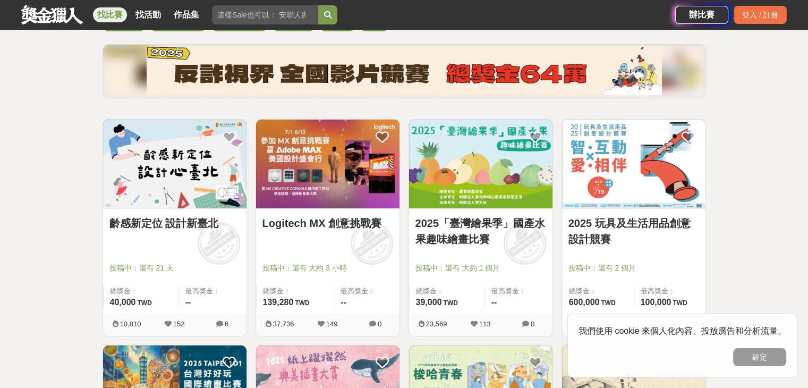
scroll to position [159, 0]
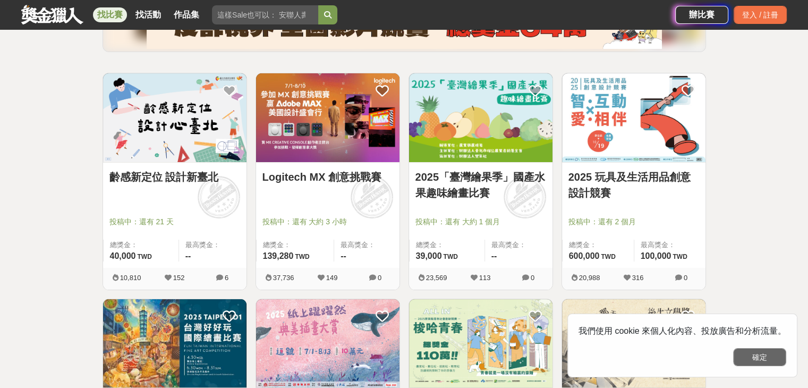
click at [775, 354] on button "確定" at bounding box center [759, 357] width 53 height 18
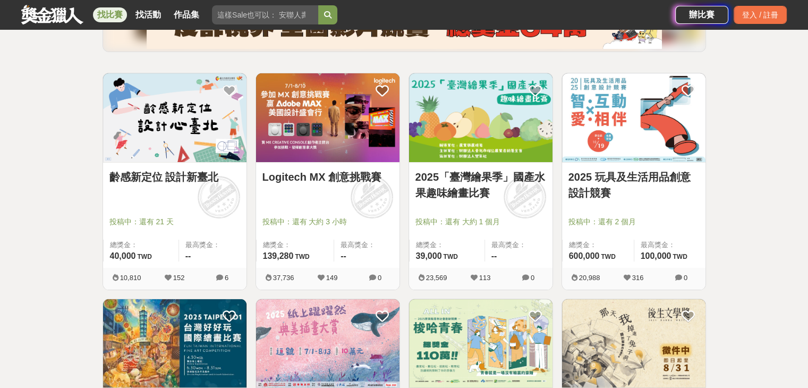
click at [121, 180] on link "齡感新定位 設計新臺北" at bounding box center [174, 177] width 131 height 16
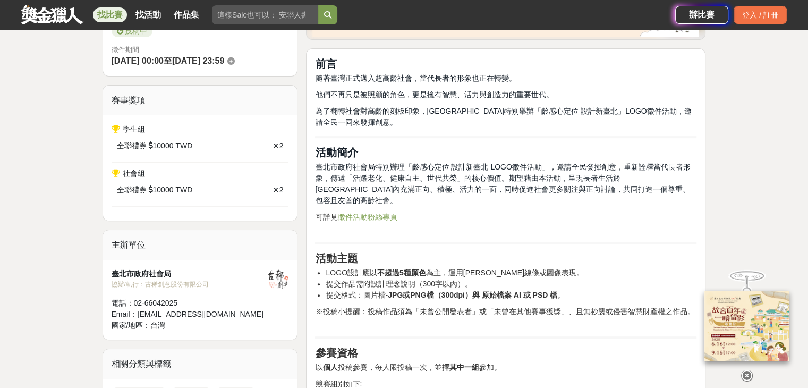
scroll to position [319, 0]
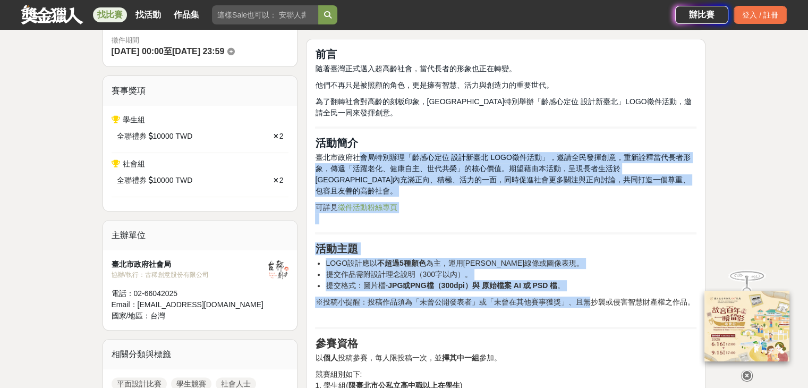
drag, startPoint x: 359, startPoint y: 153, endPoint x: 584, endPoint y: 291, distance: 264.1
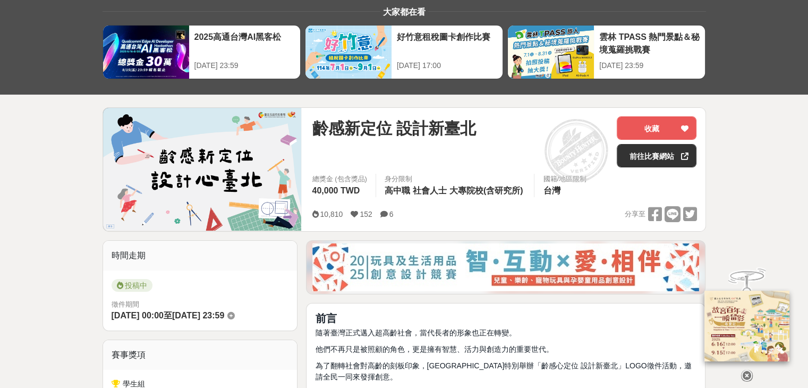
scroll to position [0, 0]
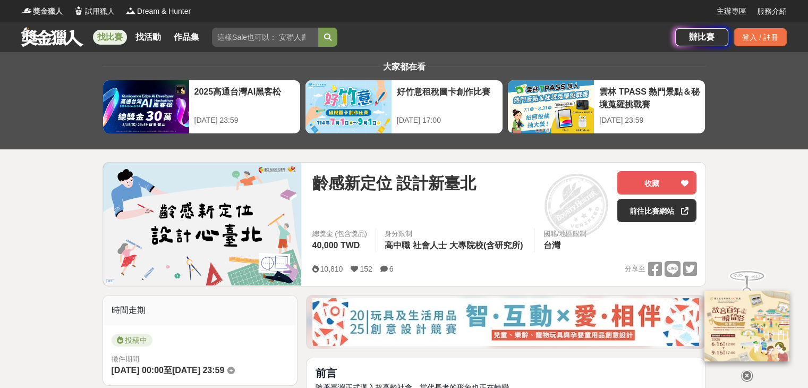
click at [47, 13] on span "獎金獵人" at bounding box center [48, 11] width 30 height 11
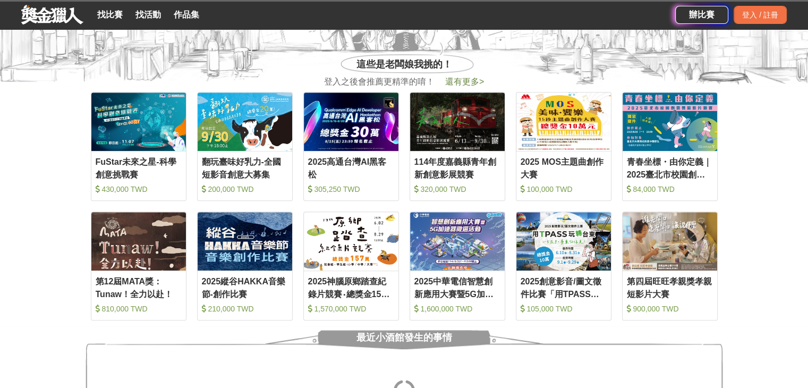
scroll to position [425, 0]
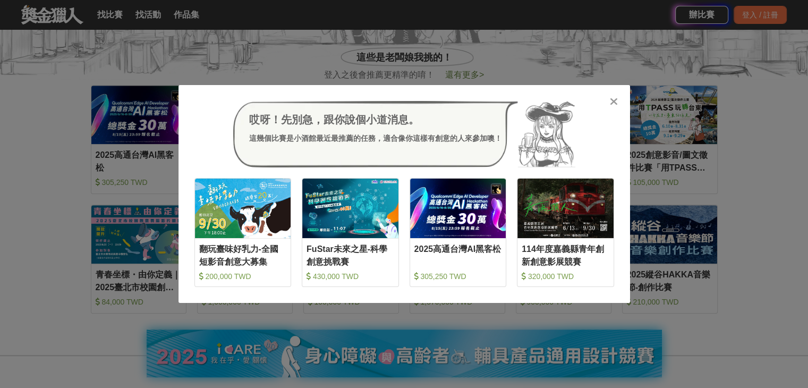
click at [612, 100] on icon at bounding box center [614, 101] width 8 height 11
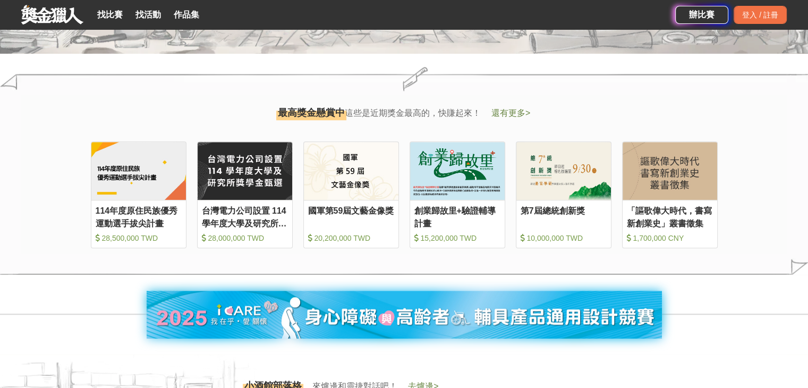
scroll to position [1115, 0]
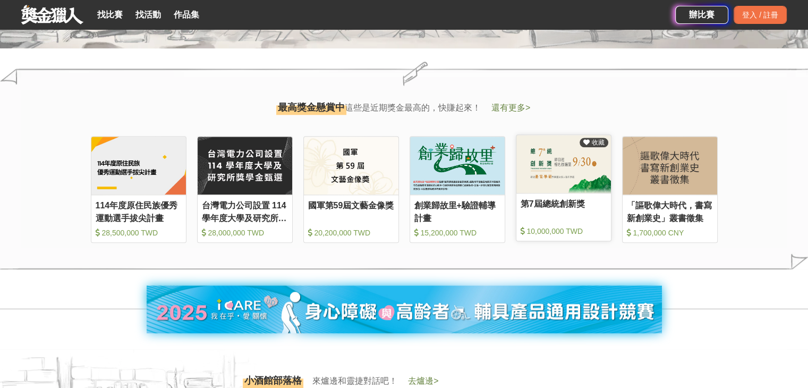
click at [544, 207] on div "第7屆總統創新獎" at bounding box center [563, 210] width 86 height 24
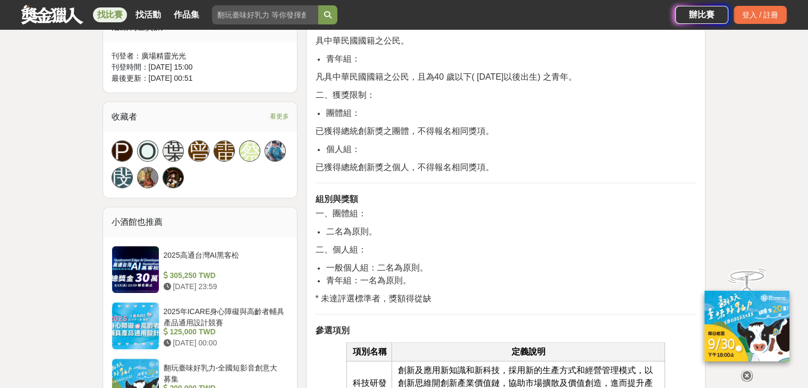
scroll to position [637, 0]
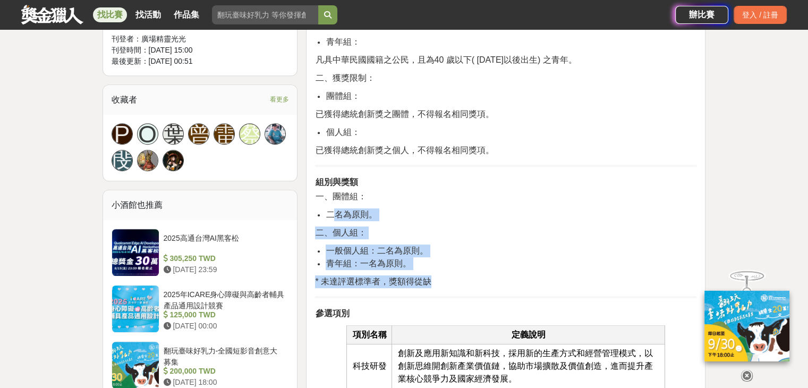
drag, startPoint x: 333, startPoint y: 208, endPoint x: 478, endPoint y: 273, distance: 159.2
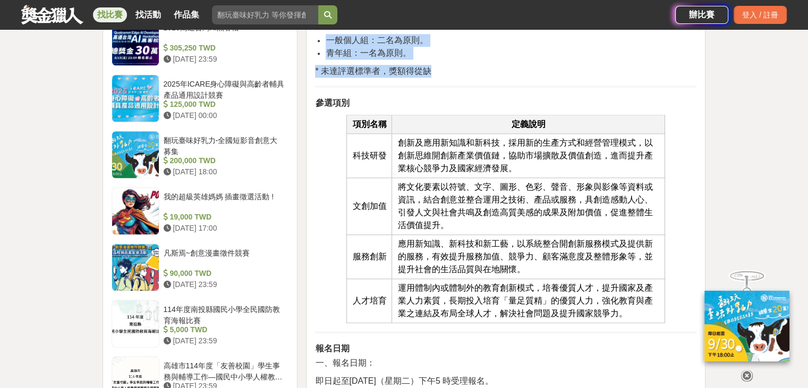
scroll to position [1009, 0]
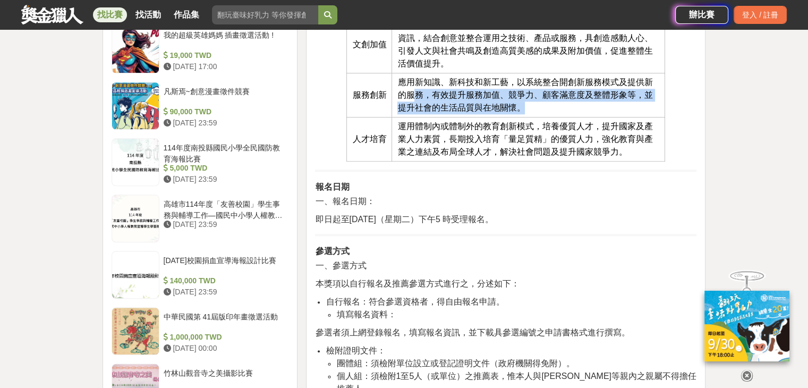
drag, startPoint x: 416, startPoint y: 94, endPoint x: 605, endPoint y: 113, distance: 189.4
click at [605, 113] on td "應用新知識、新科技和新工藝，以系統整合開創新服務模式及提供新的服務，有效提升服務加值、競爭力、顧客滿意度及整體形象等，並提升社會的生活品質與在地關懷。" at bounding box center [528, 95] width 273 height 44
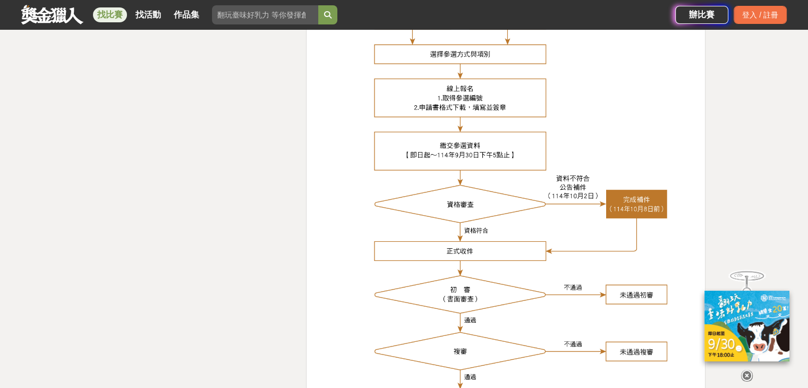
scroll to position [4088, 0]
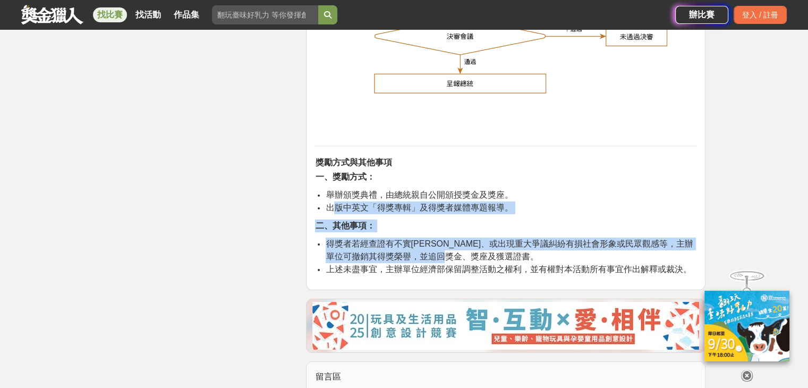
drag, startPoint x: 331, startPoint y: 190, endPoint x: 493, endPoint y: 231, distance: 166.6
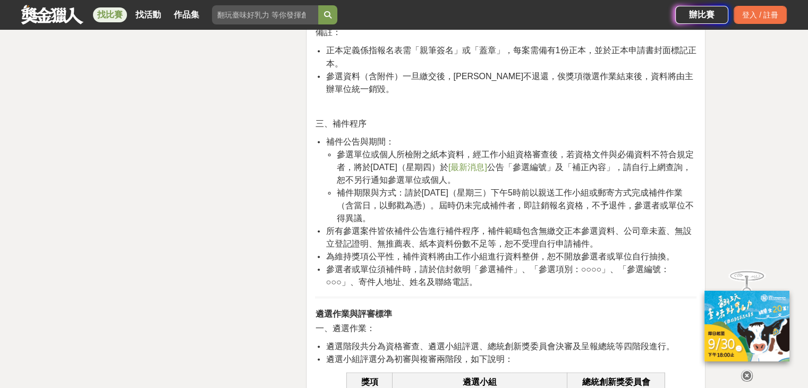
scroll to position [1809, 0]
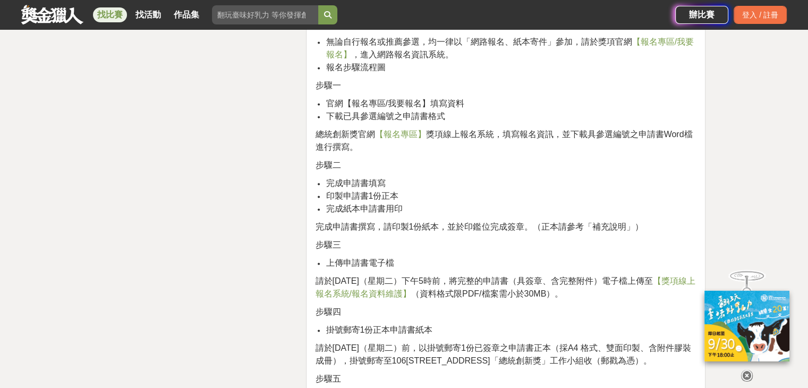
scroll to position [1543, 0]
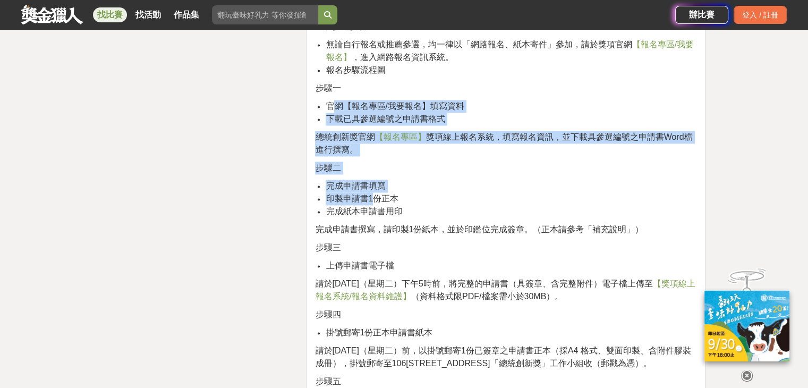
drag, startPoint x: 330, startPoint y: 75, endPoint x: 406, endPoint y: 145, distance: 102.9
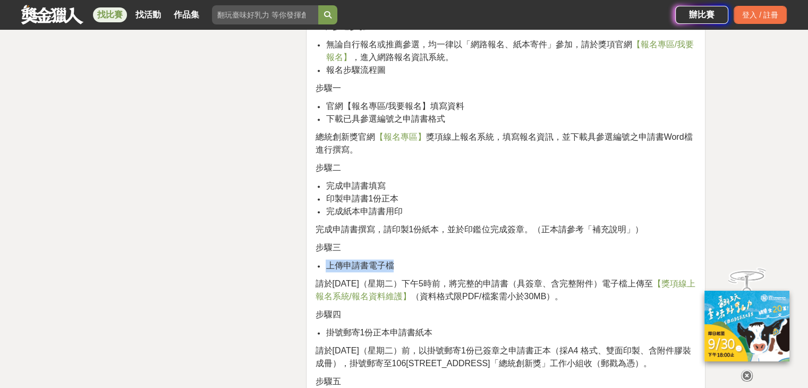
drag, startPoint x: 565, startPoint y: 211, endPoint x: 566, endPoint y: 229, distance: 17.6
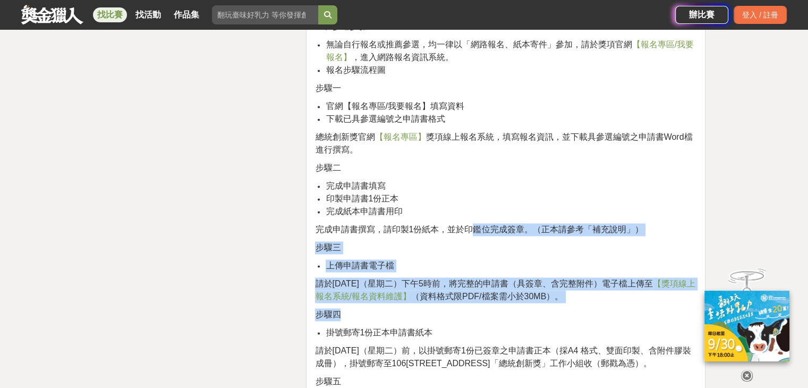
drag, startPoint x: 474, startPoint y: 205, endPoint x: 538, endPoint y: 282, distance: 99.9
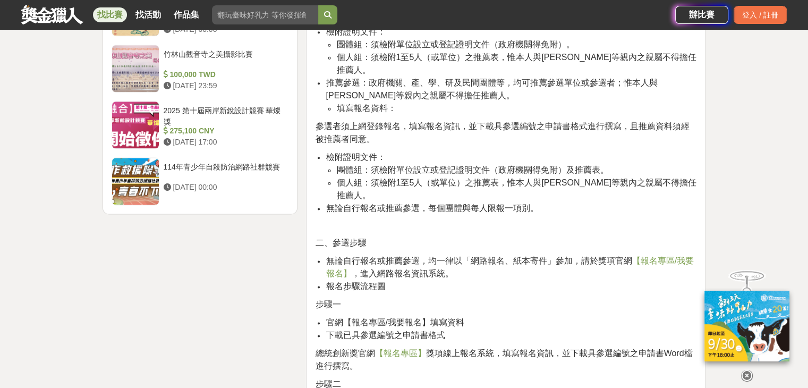
scroll to position [1278, 0]
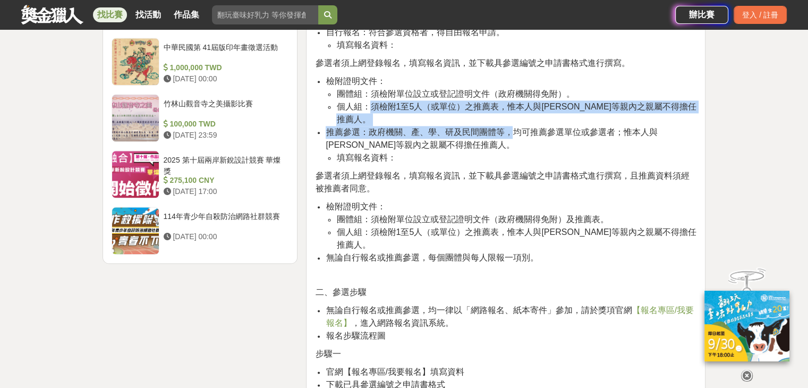
drag, startPoint x: 369, startPoint y: 106, endPoint x: 513, endPoint y: 119, distance: 144.5
click at [513, 119] on ul "檢附證明文件： 團體組：須檢附單位設立或登記證明文件（政府機關得免附）。 個人組：須檢附1至5人（或單位）之推薦表，惟本人與三等親內之親屬不得擔任推薦人。 推…" at bounding box center [505, 119] width 381 height 89
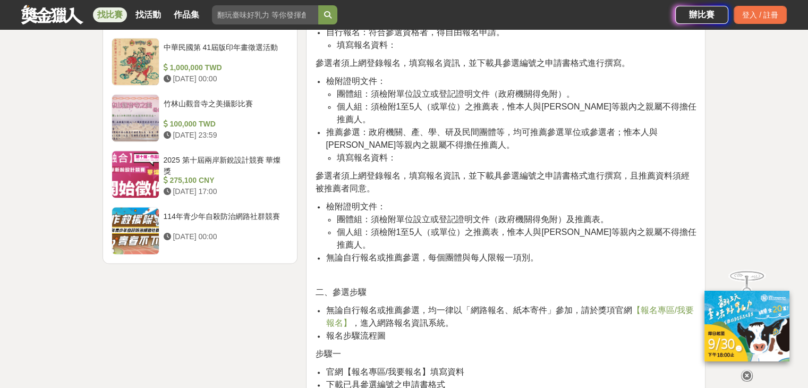
click at [417, 90] on span "團體組：須檢附單位設立或登記證明文件（政府機關得免附）。" at bounding box center [455, 93] width 238 height 9
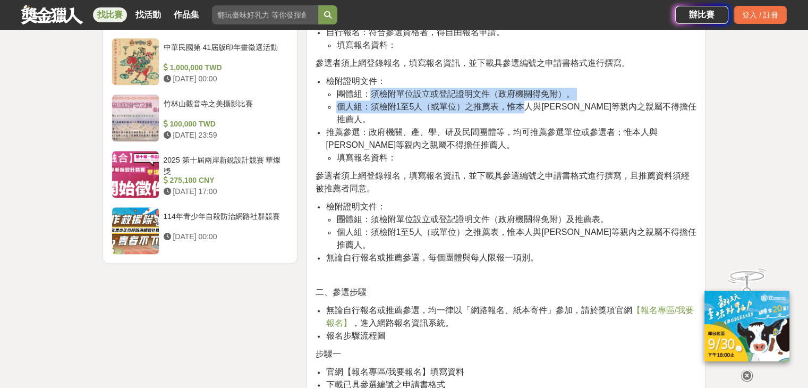
drag, startPoint x: 368, startPoint y: 91, endPoint x: 526, endPoint y: 102, distance: 158.0
click at [526, 102] on ul "團體組：須檢附單位設立或登記證明文件（政府機關得免附）。 個人組：須檢附1至5人（或單位）之推薦表，惟本人與三等親內之親屬不得擔任推薦人。" at bounding box center [510, 107] width 371 height 38
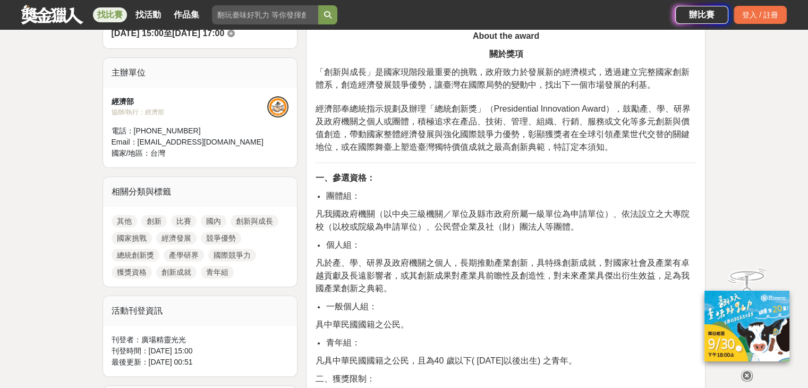
scroll to position [322, 0]
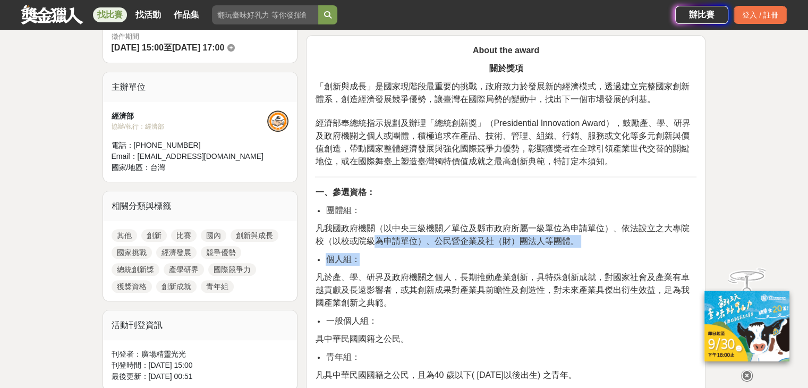
drag, startPoint x: 370, startPoint y: 238, endPoint x: 512, endPoint y: 247, distance: 143.1
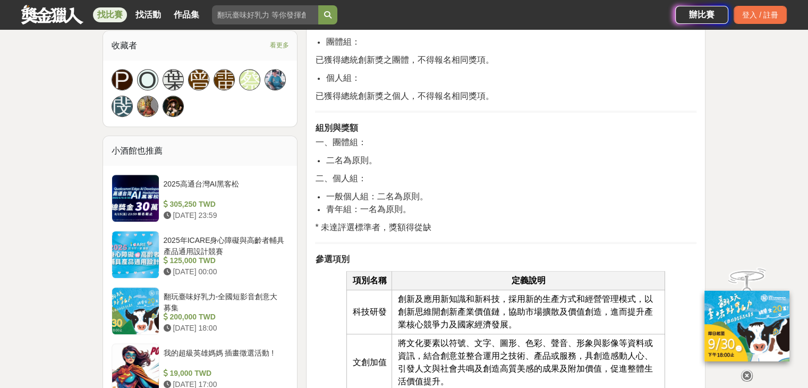
scroll to position [694, 0]
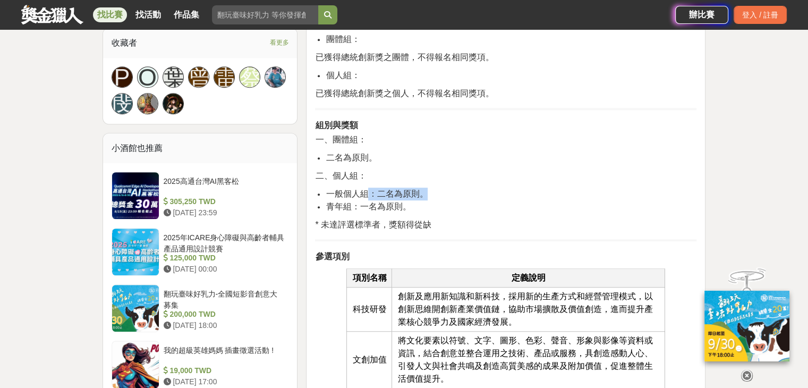
drag, startPoint x: 325, startPoint y: 205, endPoint x: 367, endPoint y: 198, distance: 42.7
click at [367, 198] on ul "一般個人組：二名為原則。 青年組：一名為原則。" at bounding box center [505, 199] width 381 height 25
drag, startPoint x: 333, startPoint y: 192, endPoint x: 438, endPoint y: 237, distance: 114.1
click at [482, 202] on li "青年組：一名為原則。" at bounding box center [510, 206] width 371 height 13
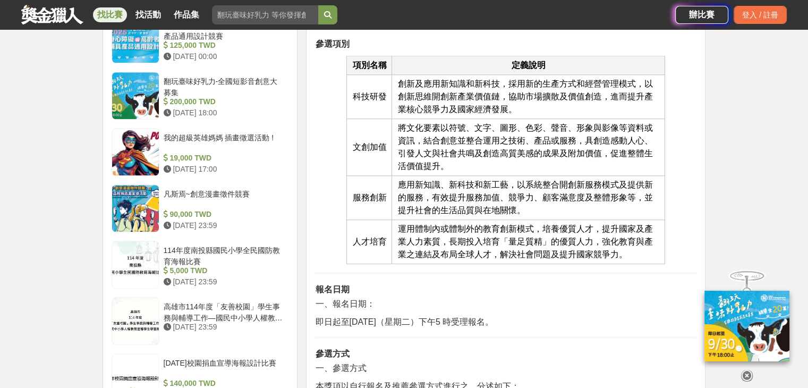
scroll to position [1172, 0]
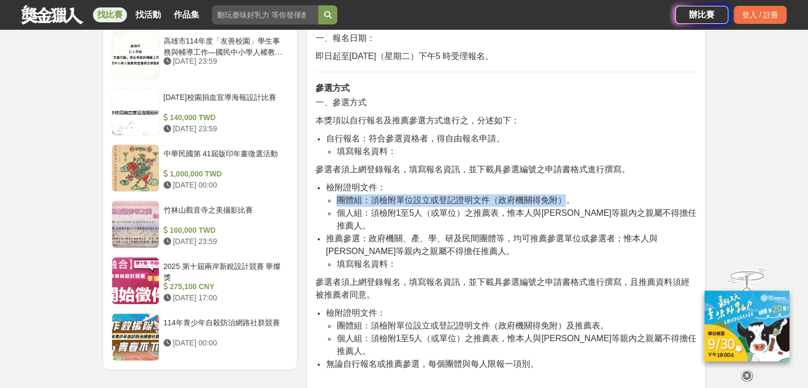
drag, startPoint x: 336, startPoint y: 198, endPoint x: 565, endPoint y: 196, distance: 229.4
click at [565, 196] on ul "團體組：須檢附單位設立或登記證明文件（政府機關得免附）。 個人組：須檢附1至5人（或單位）之推薦表，惟本人與三等親內之親屬不得擔任推薦人。" at bounding box center [510, 213] width 371 height 38
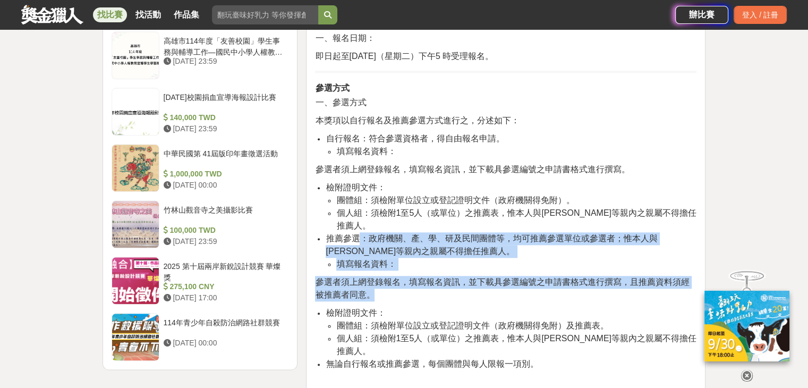
drag, startPoint x: 363, startPoint y: 227, endPoint x: 647, endPoint y: 287, distance: 289.7
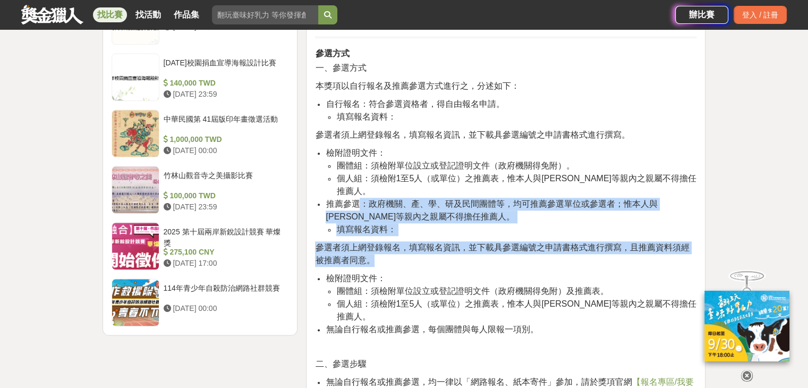
scroll to position [1225, 0]
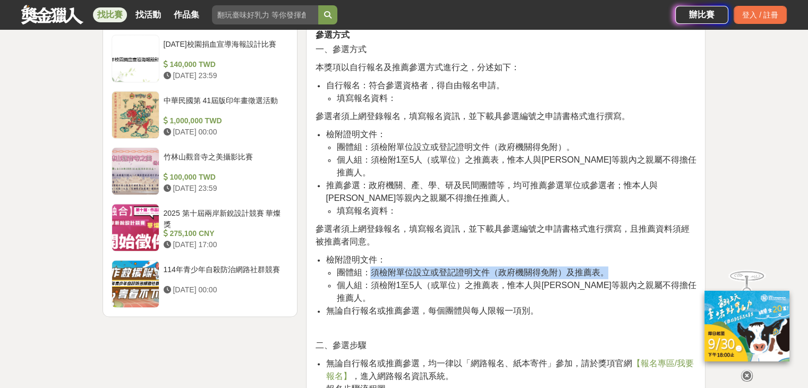
drag, startPoint x: 368, startPoint y: 261, endPoint x: 637, endPoint y: 259, distance: 268.7
click at [637, 266] on li "團體組：須檢附單位設立或登記證明文件（政府機關得免附）及推薦表。" at bounding box center [516, 272] width 360 height 13
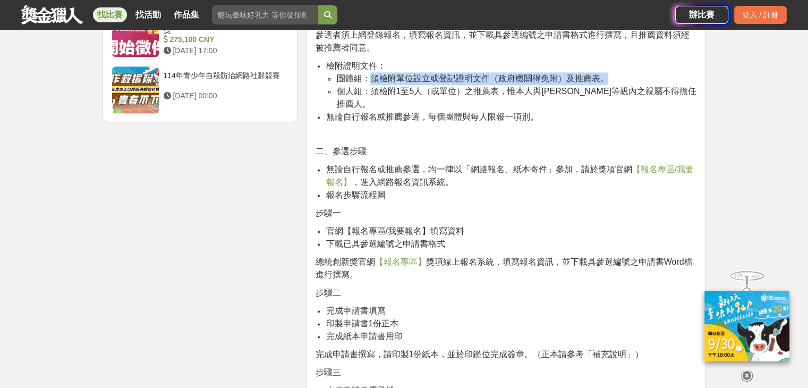
scroll to position [1437, 0]
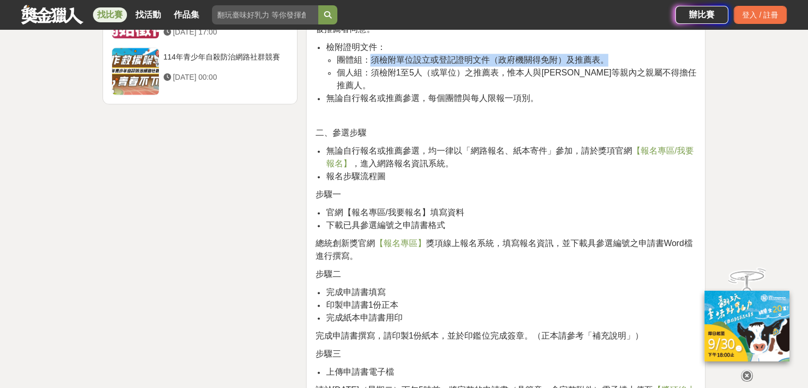
click at [407, 238] on span "【報名專區】" at bounding box center [399, 242] width 51 height 9
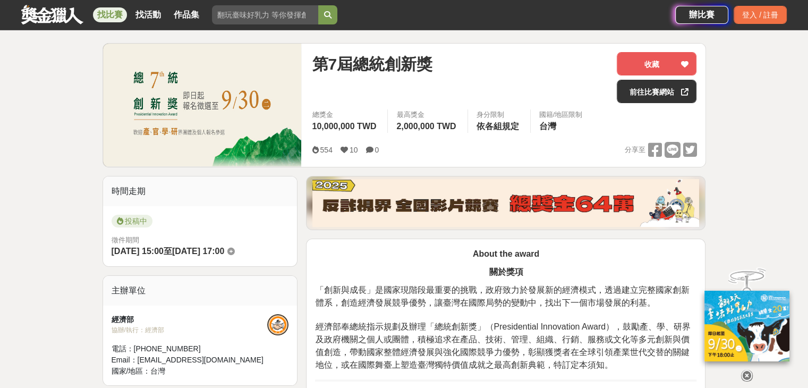
scroll to position [57, 0]
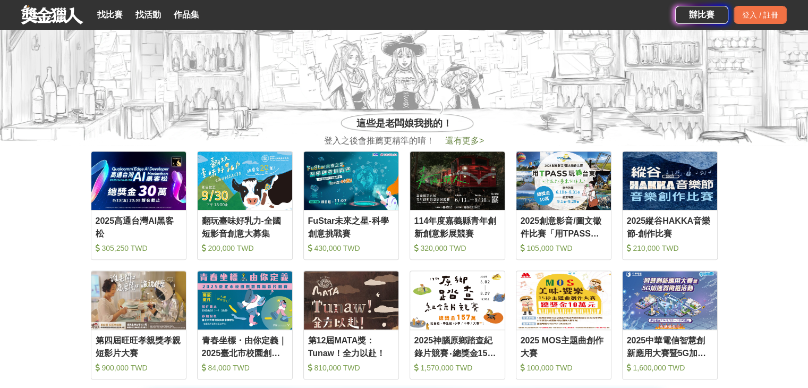
scroll to position [372, 0]
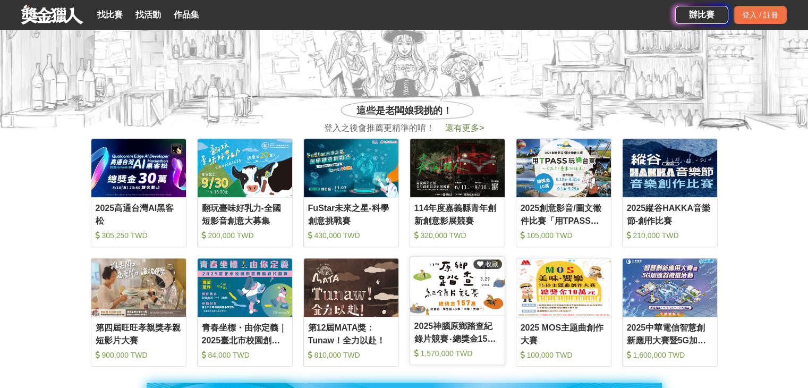
click at [447, 293] on img at bounding box center [457, 285] width 95 height 58
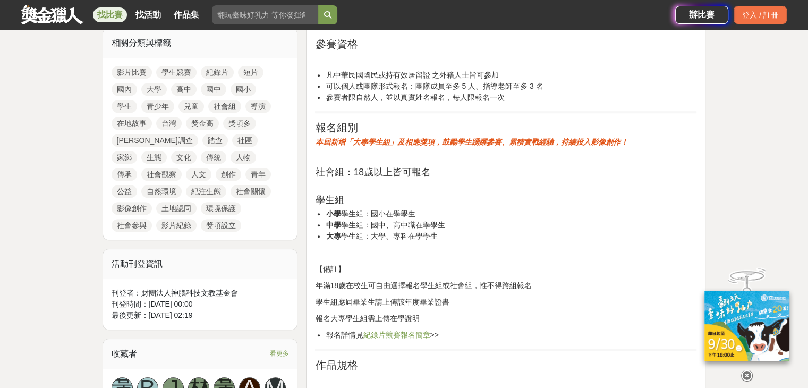
scroll to position [637, 0]
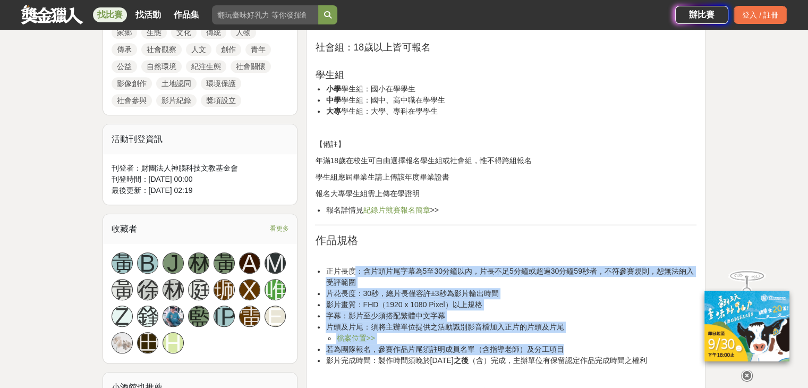
drag, startPoint x: 357, startPoint y: 269, endPoint x: 617, endPoint y: 351, distance: 273.4
click at [617, 351] on ul "正片長度：含片頭片尾字幕為5至30分鐘以內，片長不足5分鐘或超過30分鐘59秒者，不符參賽規則，恕無法納入受評範圍 片花長度：30秒，總片長僅容許±3秒為影片…" at bounding box center [505, 315] width 381 height 100
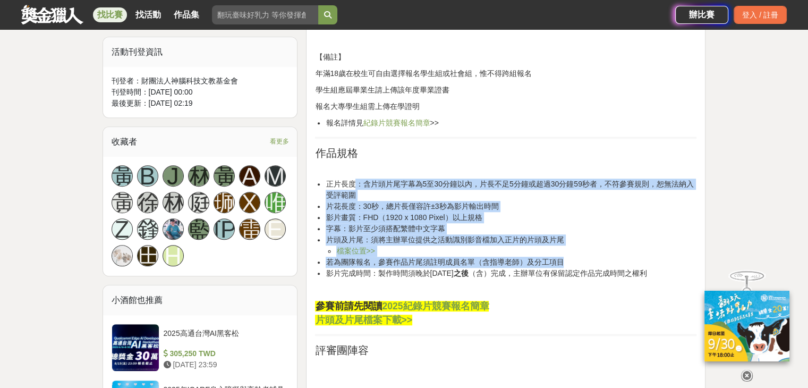
scroll to position [743, 0]
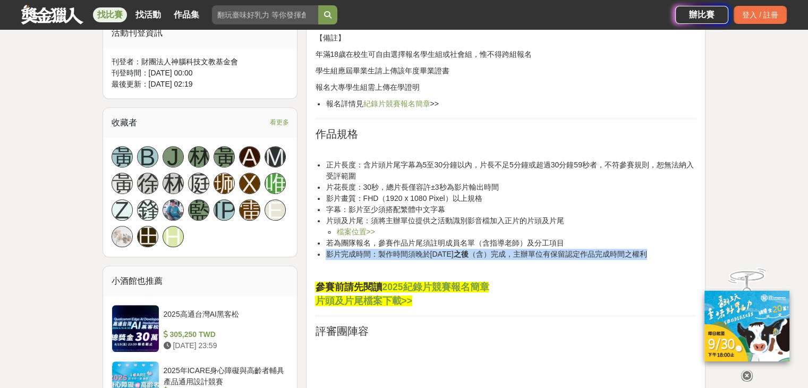
drag, startPoint x: 328, startPoint y: 252, endPoint x: 679, endPoint y: 250, distance: 350.4
click at [679, 250] on li "影片完成時間：製作時間須晚於2024年8月30日 之後 （含）完成，主辦單位有保留認定作品完成時間之權利" at bounding box center [510, 253] width 371 height 11
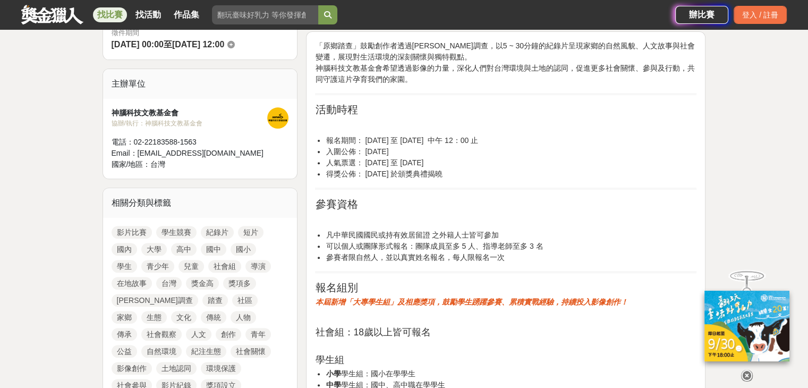
scroll to position [372, 0]
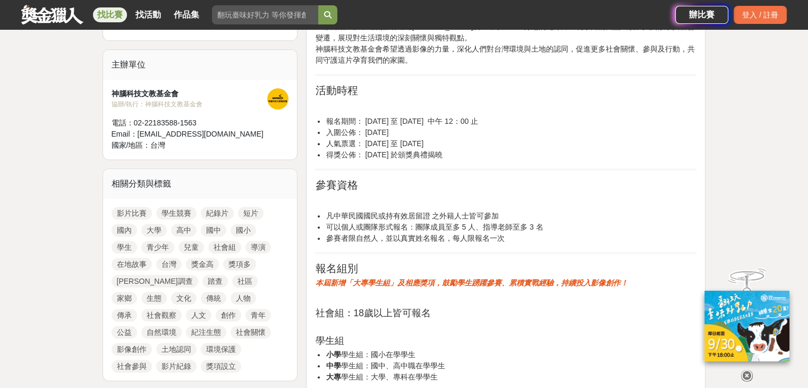
drag, startPoint x: 361, startPoint y: 117, endPoint x: 508, endPoint y: 158, distance: 152.6
click at [508, 158] on ul "報名期間： 06 月 02 日 至 08 月 29 日 中午 12：00 止 入圍公佈： 11 月 05 日 人氣票選： 11 月 05 日 至 11 月 2…" at bounding box center [505, 138] width 381 height 45
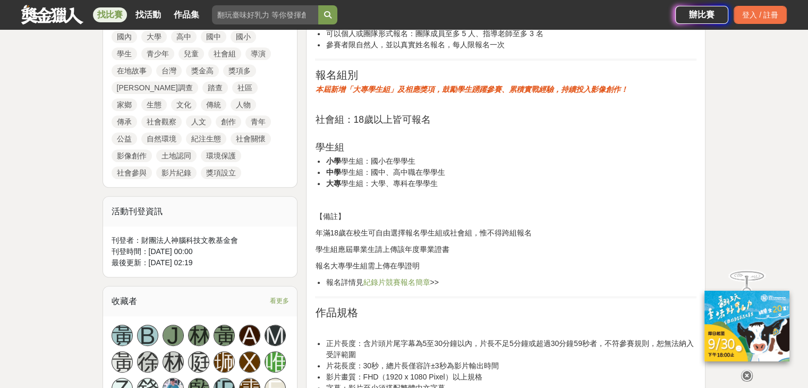
scroll to position [584, 0]
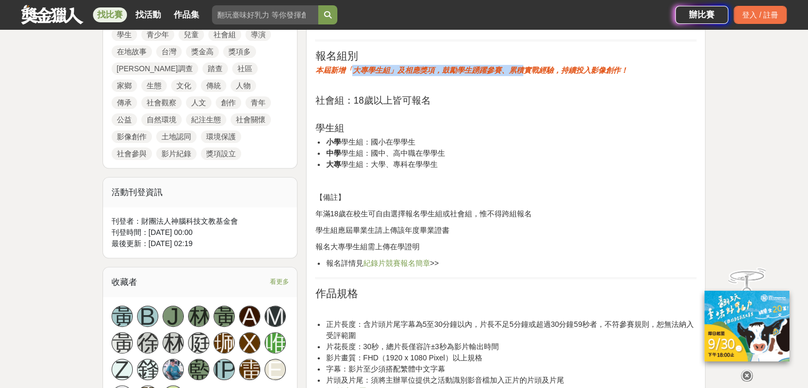
drag, startPoint x: 354, startPoint y: 71, endPoint x: 527, endPoint y: 74, distance: 172.6
click at [527, 74] on strong "本屆新增「大專學生組」及相應獎項，鼓勵學生踴躍參賽、累積實戰經驗，持續投入影像創作！" at bounding box center [471, 70] width 312 height 8
click at [368, 131] on h3 "學生組" at bounding box center [505, 128] width 381 height 11
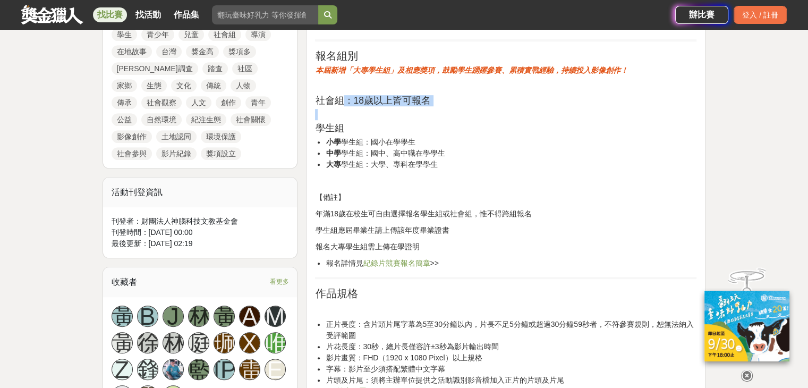
drag, startPoint x: 343, startPoint y: 101, endPoint x: 424, endPoint y: 111, distance: 81.3
click at [353, 136] on li "小學 學生組：國小在學學生" at bounding box center [510, 141] width 371 height 11
drag, startPoint x: 334, startPoint y: 151, endPoint x: 445, endPoint y: 158, distance: 111.1
click at [445, 158] on li "中學 學生組：國中、高中職在學學生" at bounding box center [510, 153] width 371 height 11
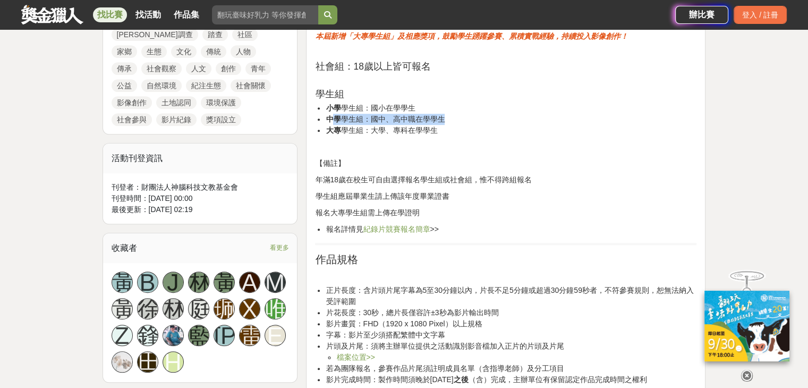
scroll to position [637, 0]
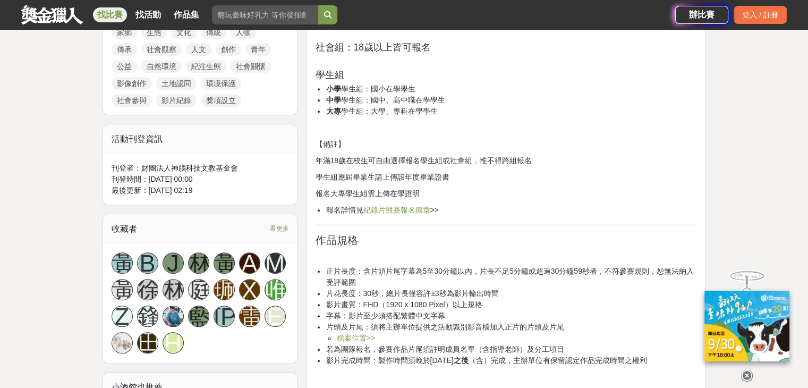
click at [322, 160] on p "年滿18歲在校生可自由選擇報名學生組或社會組，惟不得跨組報名" at bounding box center [505, 160] width 381 height 11
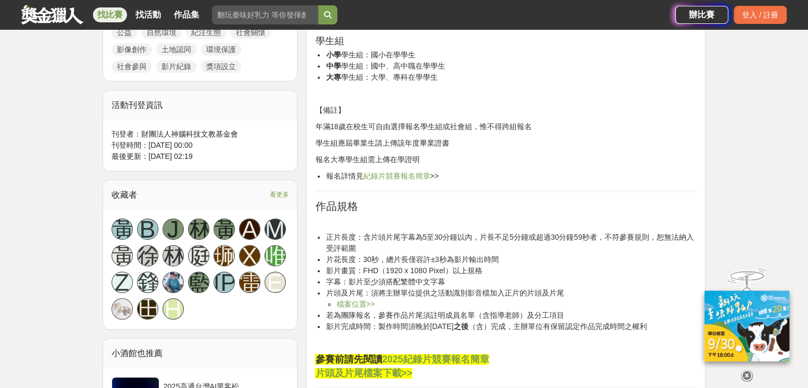
scroll to position [690, 0]
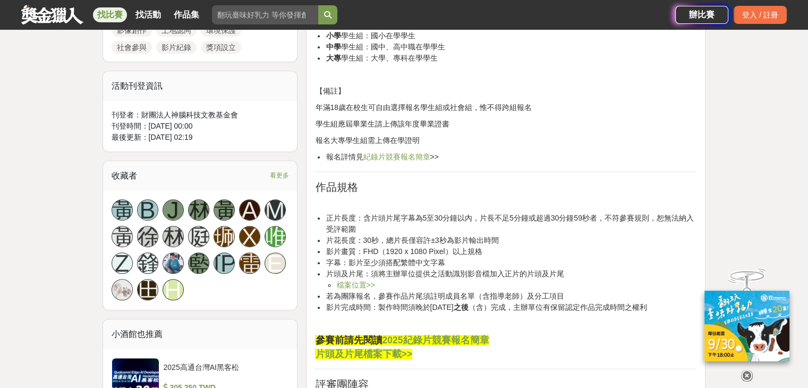
click at [394, 156] on link "紀錄片競賽報名簡章" at bounding box center [396, 156] width 67 height 8
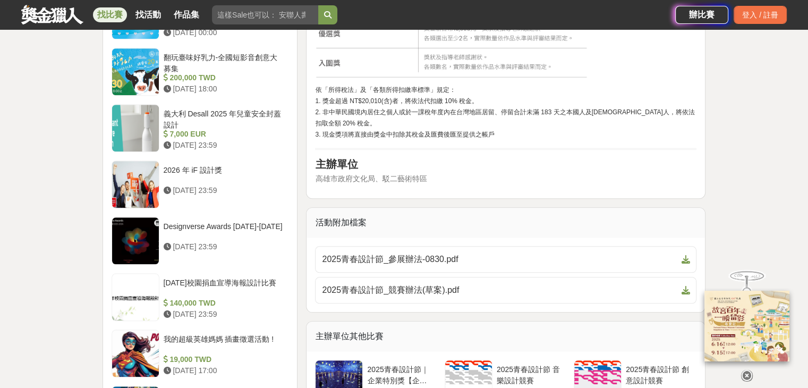
scroll to position [1274, 0]
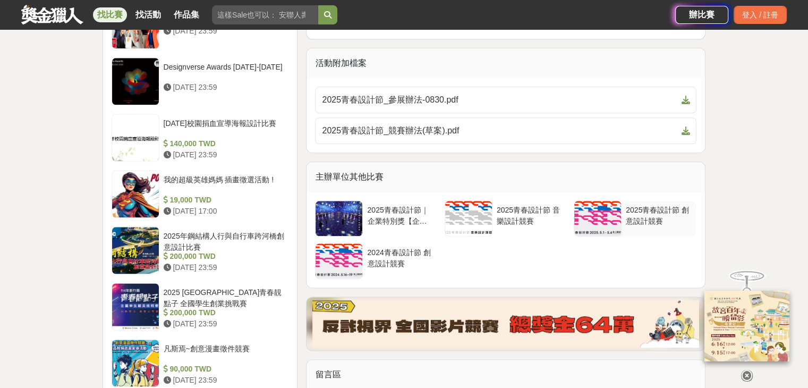
click at [599, 204] on div at bounding box center [597, 218] width 47 height 35
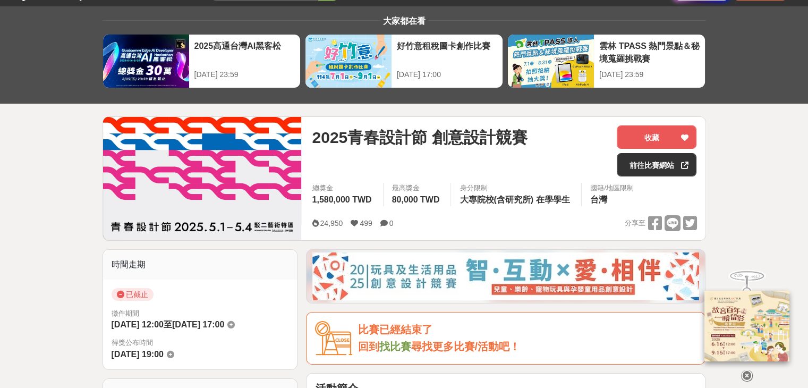
scroll to position [0, 0]
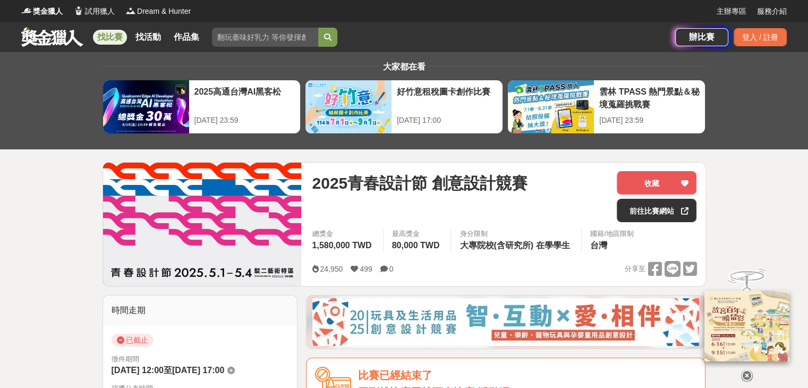
click at [246, 35] on input "search" at bounding box center [265, 37] width 106 height 19
type input "高"
type input "設"
type input "高中職學生設計"
click at [318, 28] on button "submit" at bounding box center [327, 37] width 19 height 19
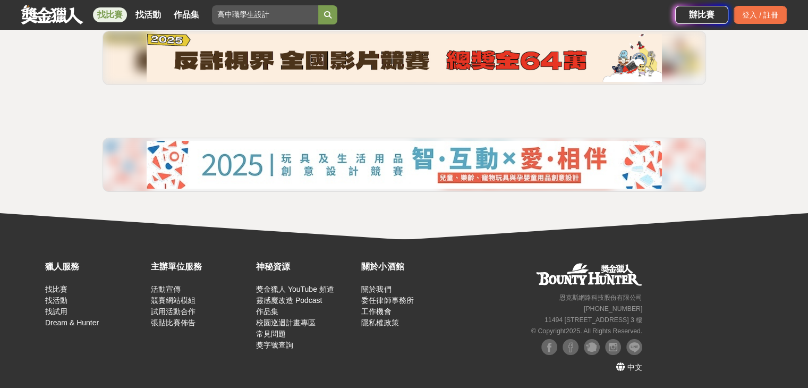
scroll to position [73, 0]
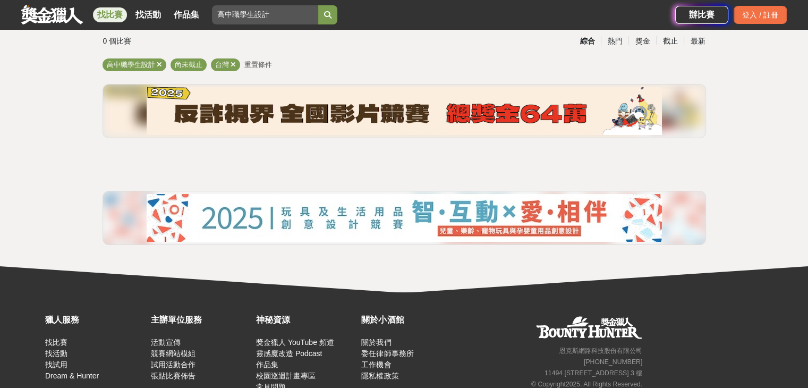
click at [362, 222] on img at bounding box center [404, 218] width 515 height 48
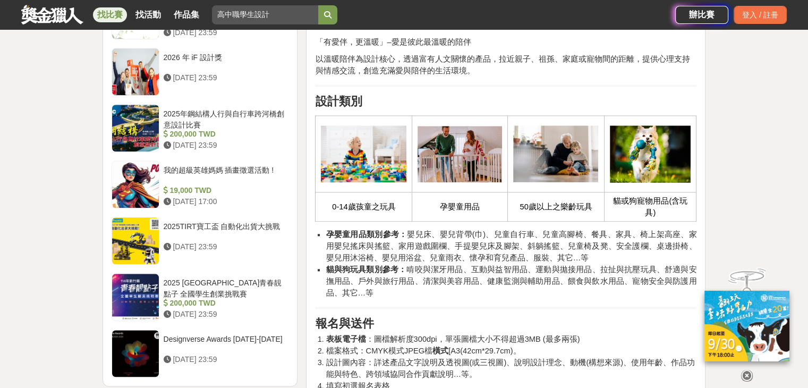
scroll to position [1221, 0]
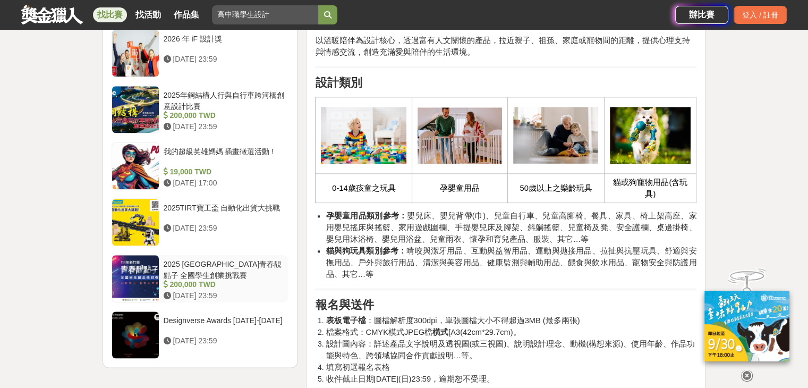
click at [151, 260] on div at bounding box center [135, 278] width 47 height 47
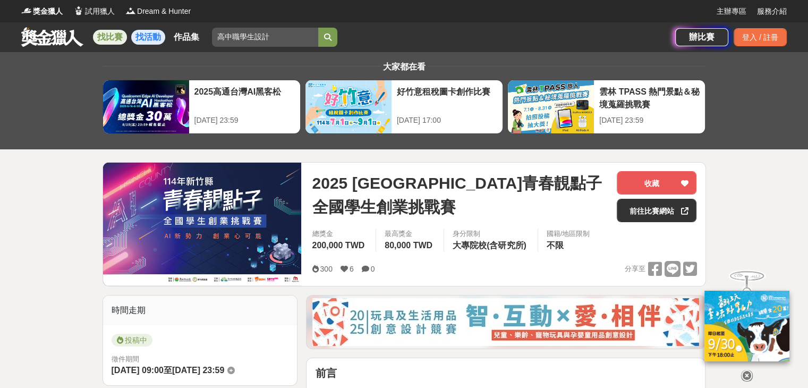
click at [143, 38] on link "找活動" at bounding box center [148, 37] width 34 height 15
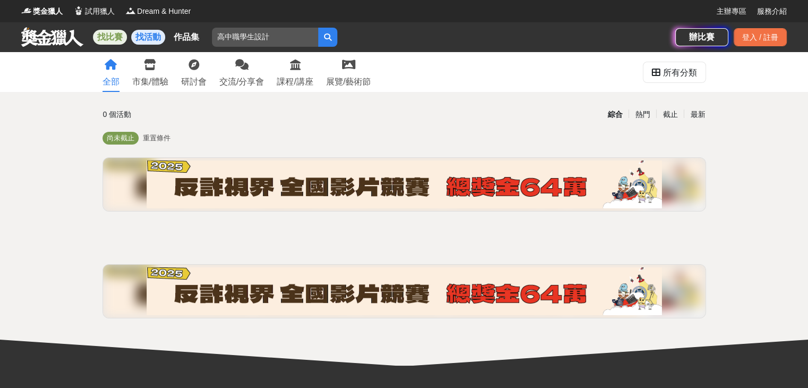
click at [114, 36] on link "找比賽" at bounding box center [110, 37] width 34 height 15
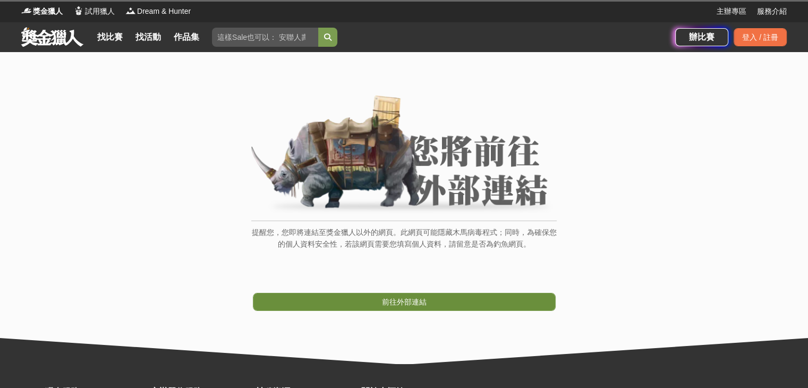
click at [407, 303] on span "前往外部連結" at bounding box center [404, 301] width 45 height 8
click at [416, 304] on div "提醒您，您即將連結至獎金獵人以外的網頁。此網頁可能隱藏木馬病毒程式；同時，為確保您的個人資料安全性，若該網頁需要您填寫個人資料，請留意是否為釣魚網頁。 前往外…" at bounding box center [404, 208] width 808 height 312
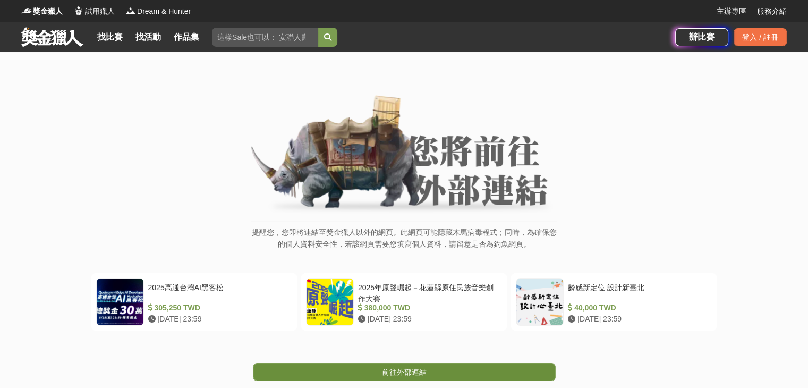
click at [383, 375] on span "前往外部連結" at bounding box center [404, 371] width 45 height 8
